Goal: Information Seeking & Learning: Check status

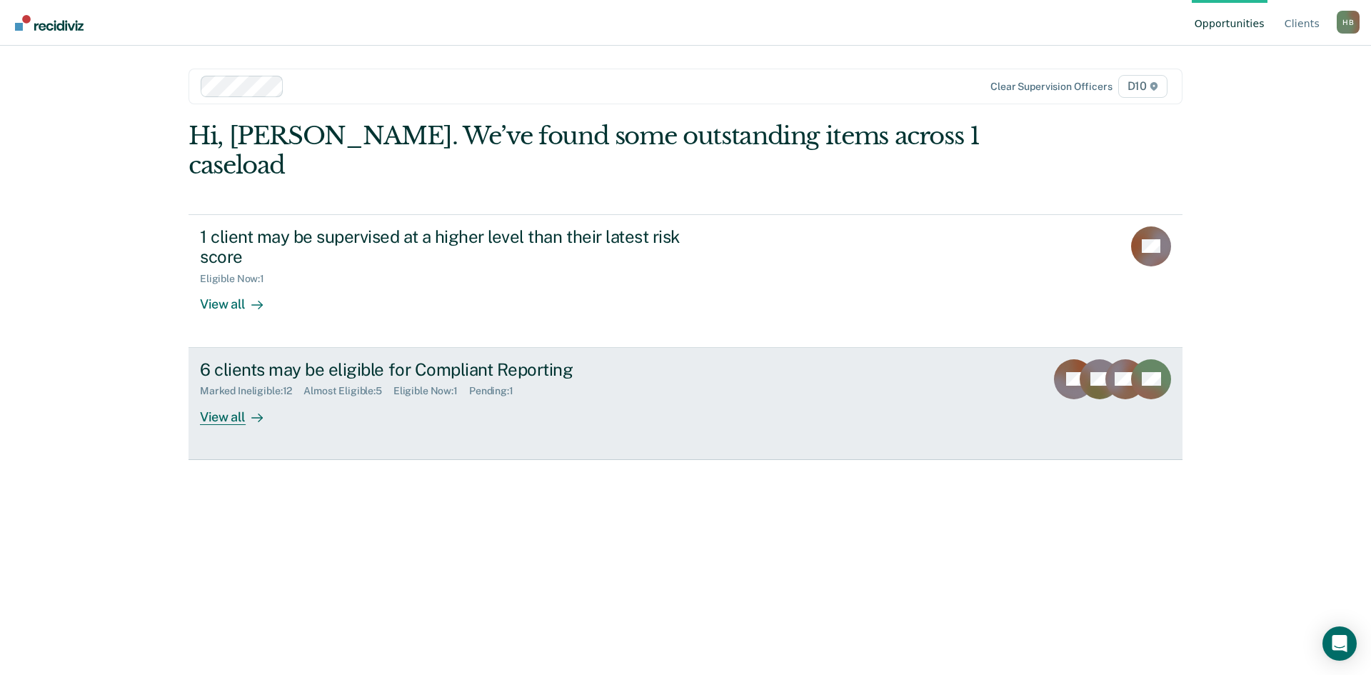
click at [397, 379] on div "Marked Ineligible : 12 Almost Eligible : 5 Eligible Now : 1 Pending : 1" at bounding box center [450, 388] width 501 height 18
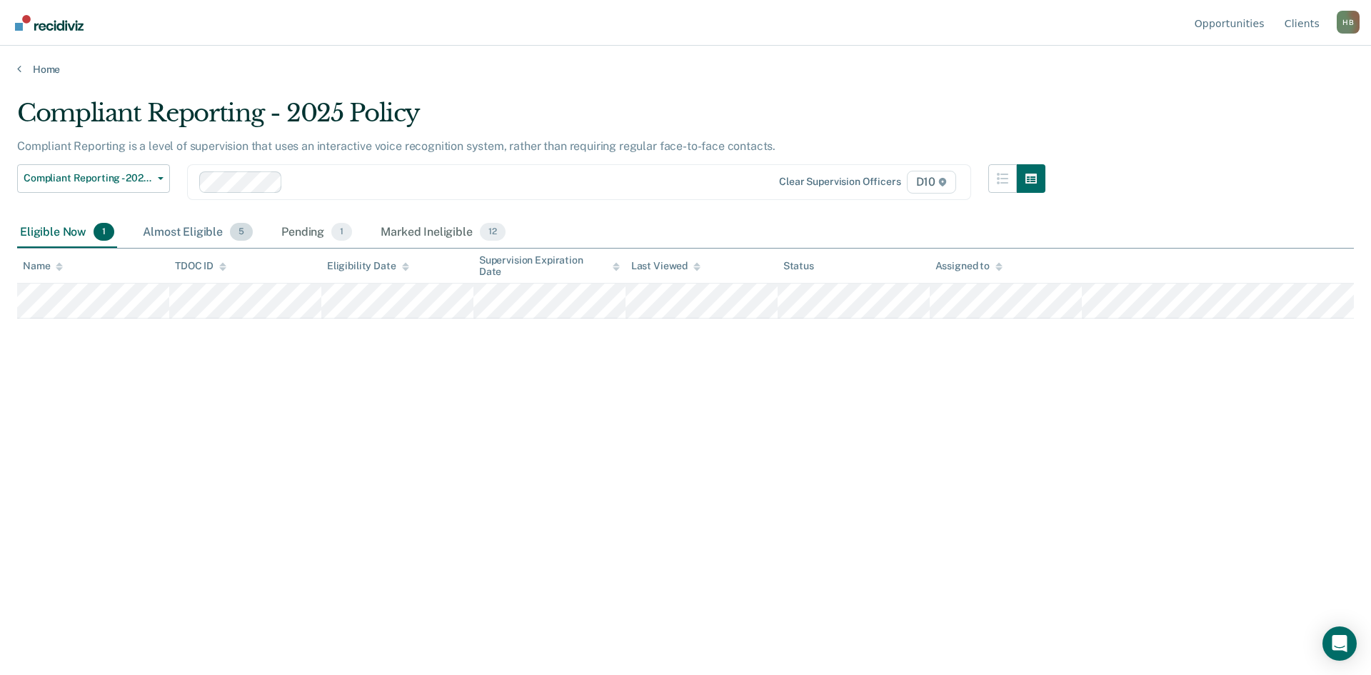
click at [174, 237] on div "Almost Eligible 5" at bounding box center [198, 232] width 116 height 31
